Goal: Task Accomplishment & Management: Complete application form

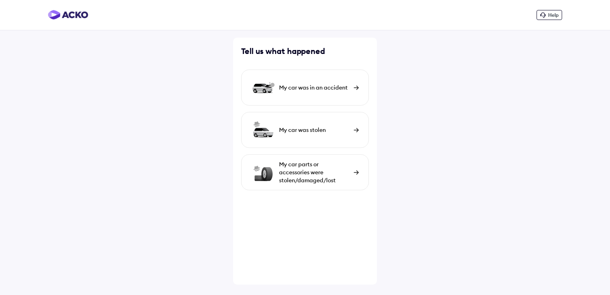
click at [307, 88] on div "My car was in an accident" at bounding box center [314, 87] width 71 height 8
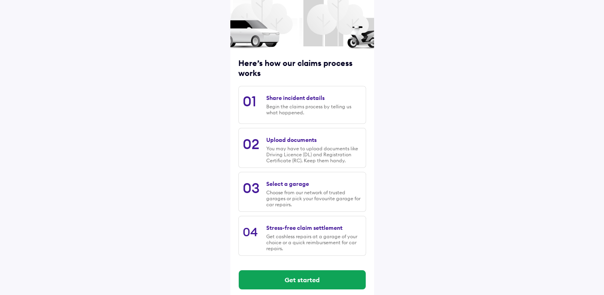
scroll to position [64, 0]
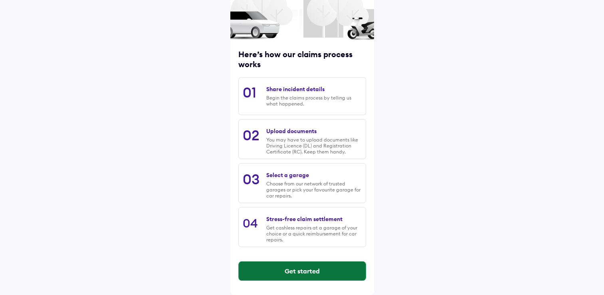
click at [296, 272] on button "Get started" at bounding box center [302, 270] width 127 height 19
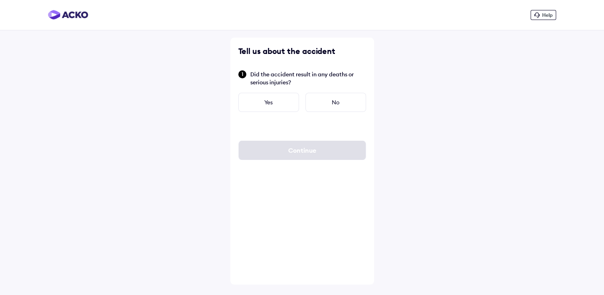
scroll to position [0, 0]
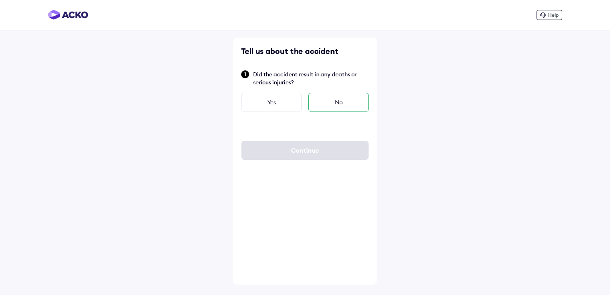
click at [335, 99] on div "No" at bounding box center [338, 102] width 61 height 19
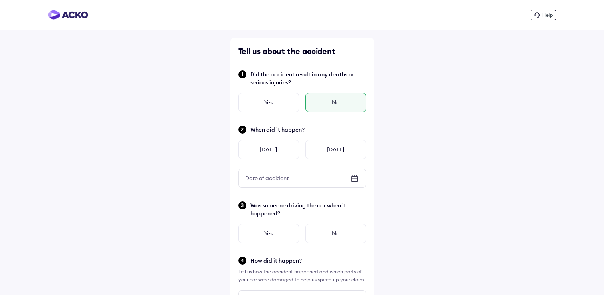
click at [351, 176] on icon at bounding box center [354, 179] width 6 height 6
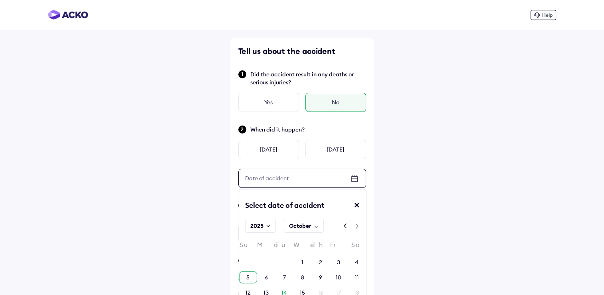
click at [248, 275] on div "5" at bounding box center [247, 277] width 3 height 8
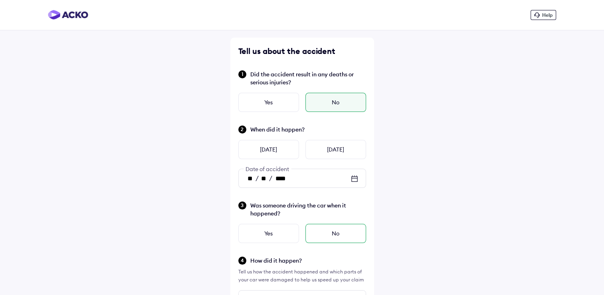
click at [334, 235] on div "No" at bounding box center [336, 233] width 61 height 19
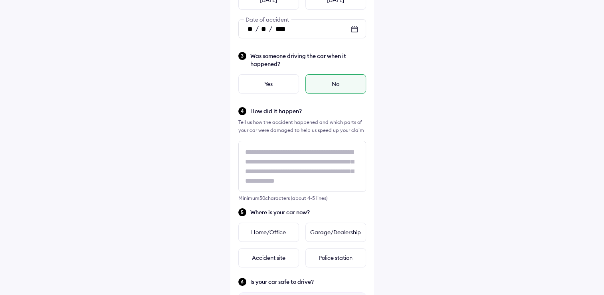
scroll to position [155, 0]
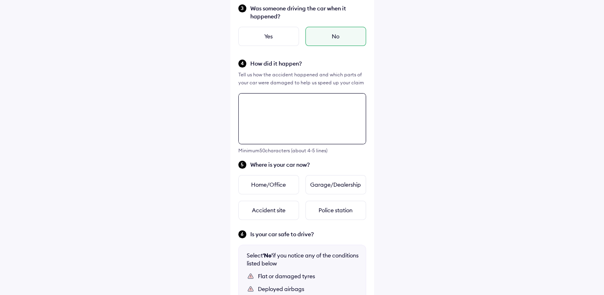
click at [256, 149] on div "Tell us about the accident Did the accident result in any deaths or serious inj…" at bounding box center [302, 145] width 144 height 608
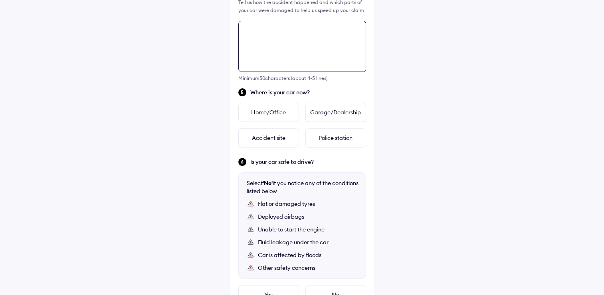
scroll to position [290, 0]
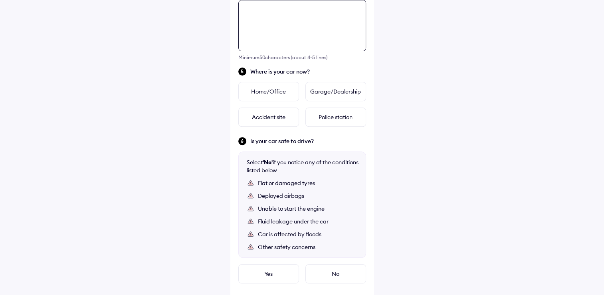
paste textarea "**********"
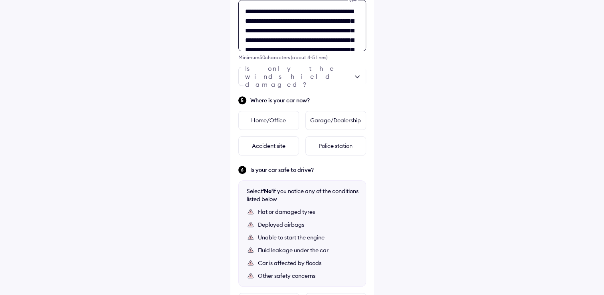
scroll to position [70, 0]
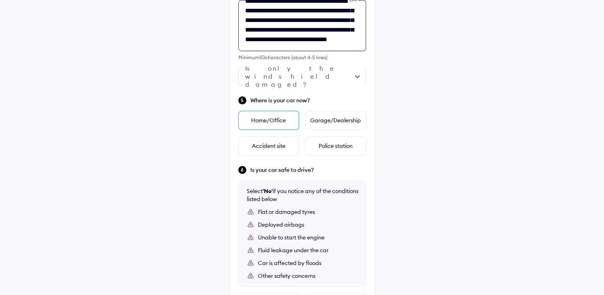
type textarea "**********"
click at [256, 122] on div "Home/Office" at bounding box center [268, 120] width 61 height 19
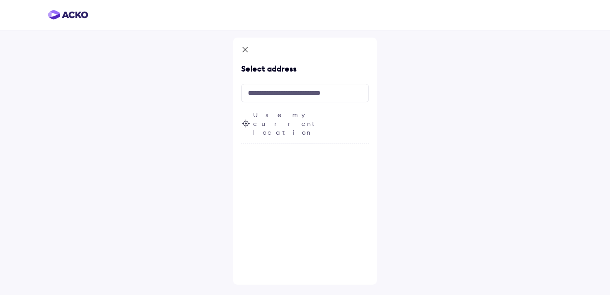
click at [270, 117] on span "Use my current location" at bounding box center [311, 123] width 116 height 26
click at [246, 122] on icon at bounding box center [246, 123] width 2 height 2
click at [349, 113] on span "Use my current location" at bounding box center [311, 123] width 116 height 26
click at [244, 48] on icon at bounding box center [245, 49] width 5 height 5
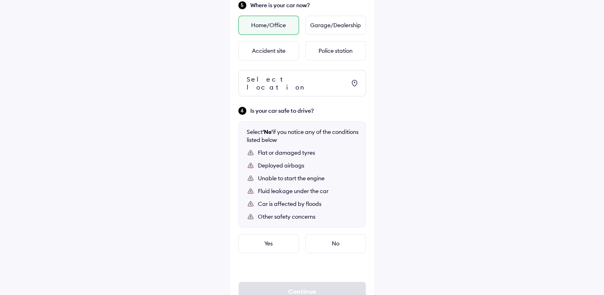
scroll to position [385, 0]
click at [355, 78] on icon at bounding box center [355, 83] width 10 height 10
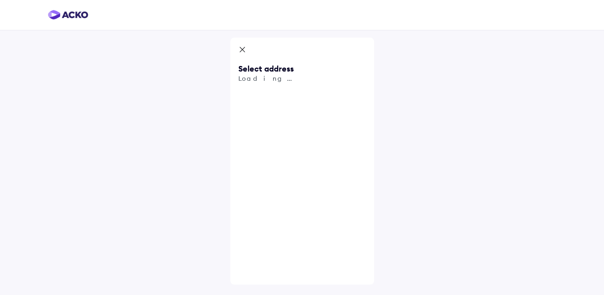
scroll to position [0, 0]
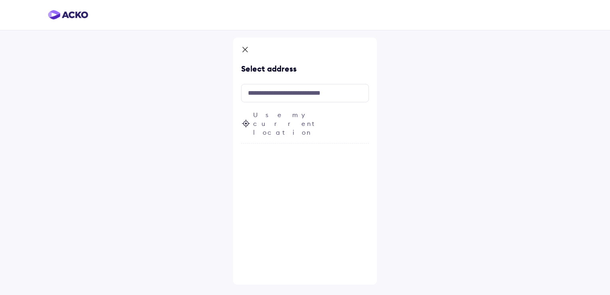
click at [300, 113] on span "Use my current location" at bounding box center [311, 123] width 116 height 26
click at [244, 50] on icon at bounding box center [245, 49] width 5 height 5
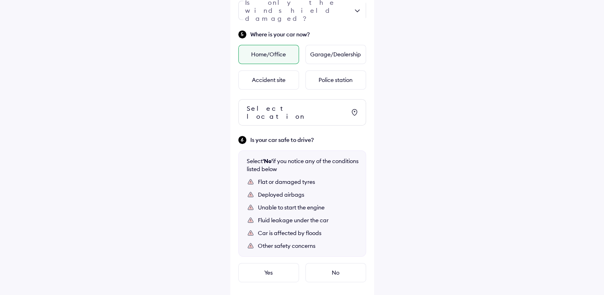
scroll to position [385, 0]
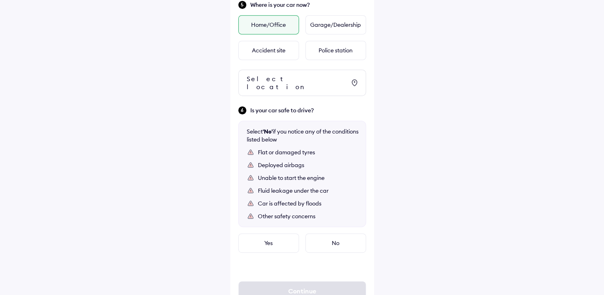
click at [291, 212] on div "Other safety concerns" at bounding box center [308, 216] width 100 height 8
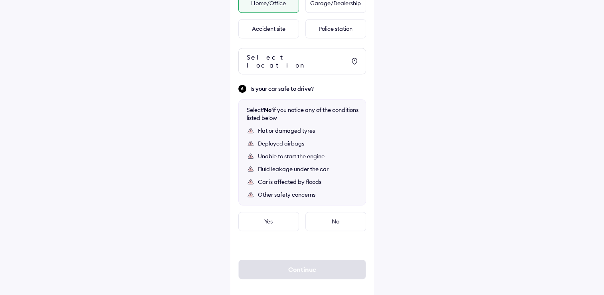
scroll to position [408, 0]
click at [338, 213] on div "No" at bounding box center [336, 219] width 61 height 19
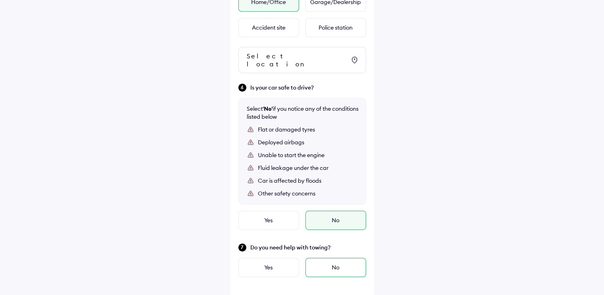
click at [334, 258] on div "No" at bounding box center [336, 267] width 61 height 19
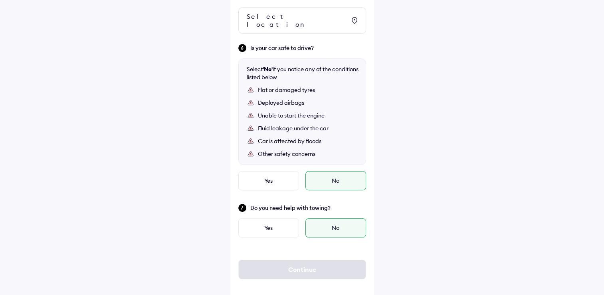
scroll to position [449, 0]
click at [298, 258] on div "Continue" at bounding box center [302, 267] width 128 height 19
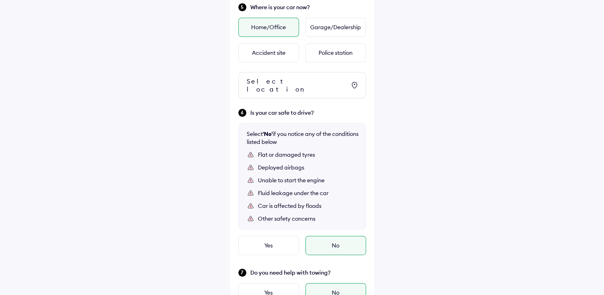
scroll to position [380, 0]
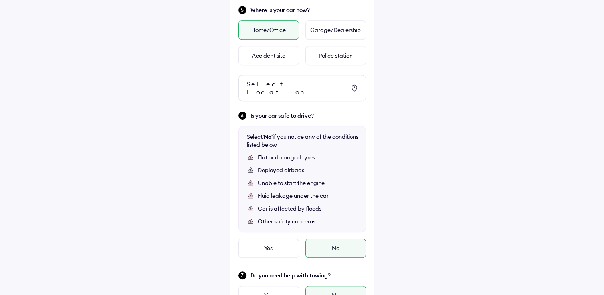
click at [353, 83] on icon at bounding box center [355, 88] width 10 height 10
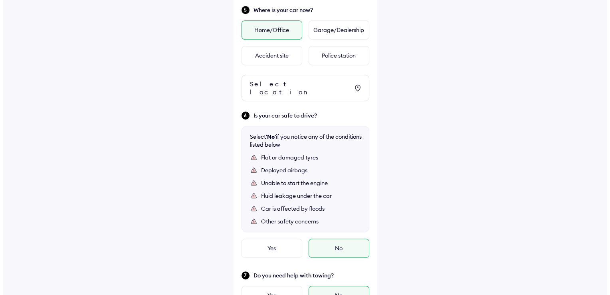
scroll to position [0, 0]
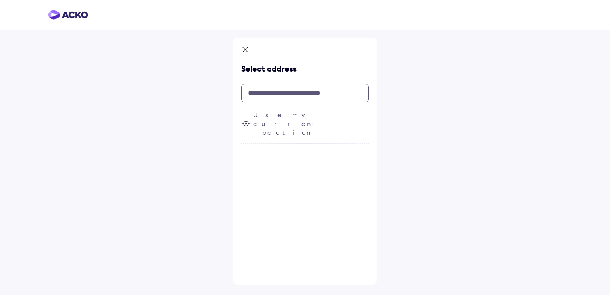
click at [284, 97] on input "text" at bounding box center [305, 93] width 128 height 18
paste input "**********"
click at [457, 147] on div "**********" at bounding box center [305, 147] width 610 height 295
click at [344, 91] on input "**********" at bounding box center [305, 93] width 128 height 18
type input "**********"
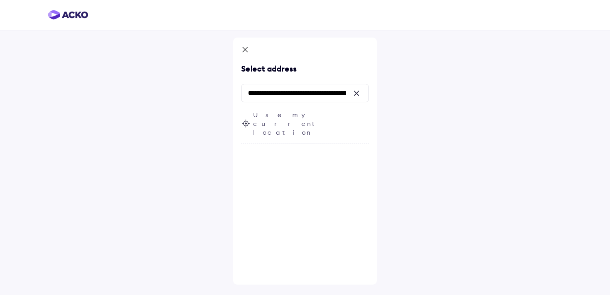
click at [358, 93] on div at bounding box center [358, 92] width 7 height 7
click at [255, 96] on input "text" at bounding box center [305, 93] width 128 height 18
paste input "**********"
type input "**********"
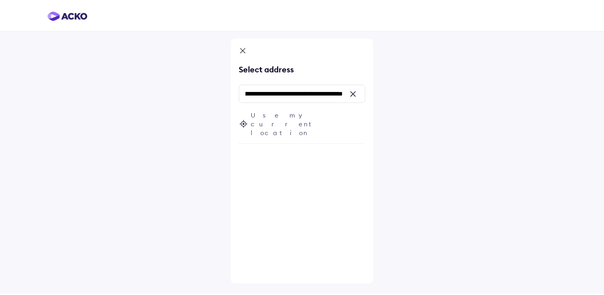
scroll to position [0, 0]
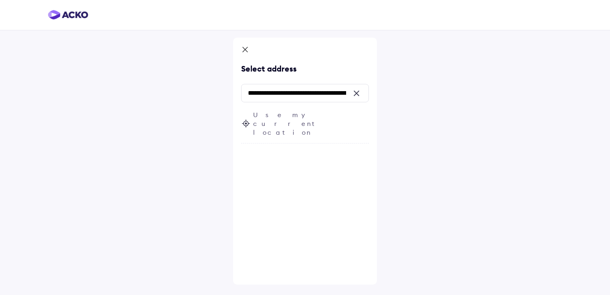
click at [276, 116] on span "Use my current location" at bounding box center [311, 123] width 116 height 26
click at [244, 46] on icon at bounding box center [245, 51] width 8 height 10
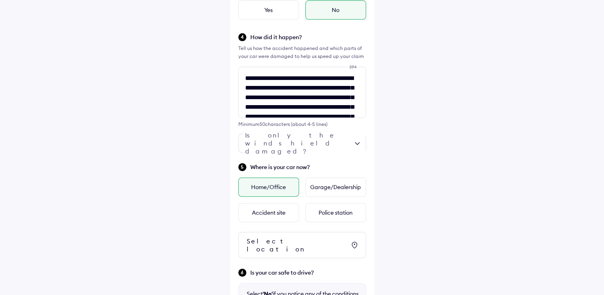
scroll to position [222, 0]
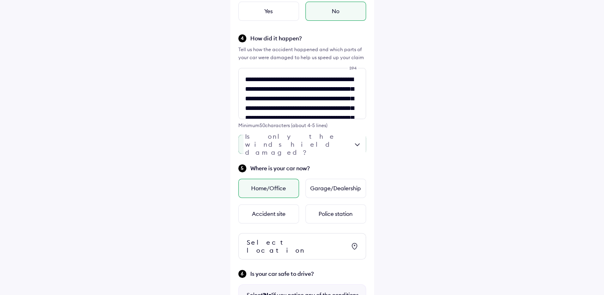
click at [355, 142] on div at bounding box center [302, 144] width 128 height 19
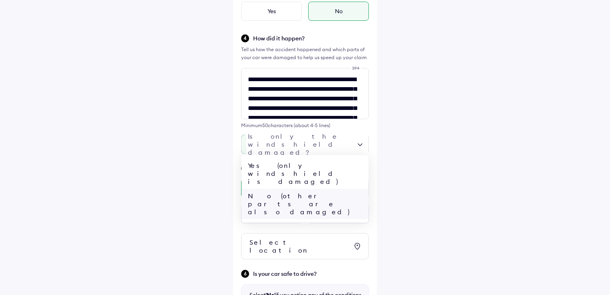
click at [333, 189] on div "No (other parts are also damaged)" at bounding box center [305, 204] width 127 height 30
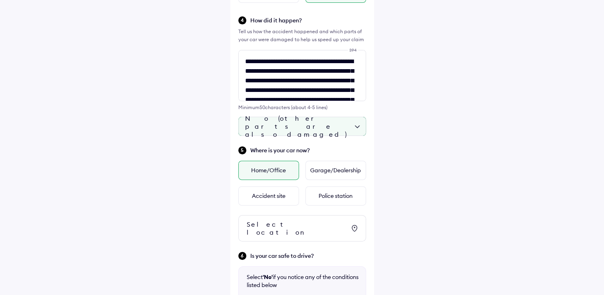
scroll to position [242, 0]
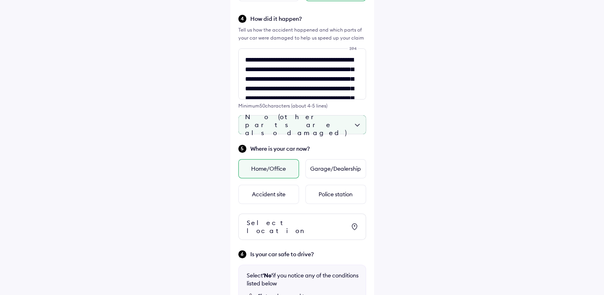
click at [260, 224] on div "Select location" at bounding box center [296, 226] width 99 height 16
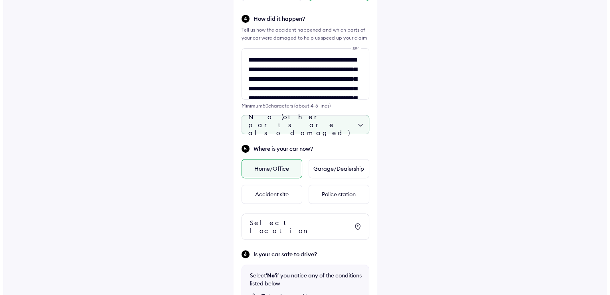
scroll to position [0, 0]
